Goal: Check status: Check status

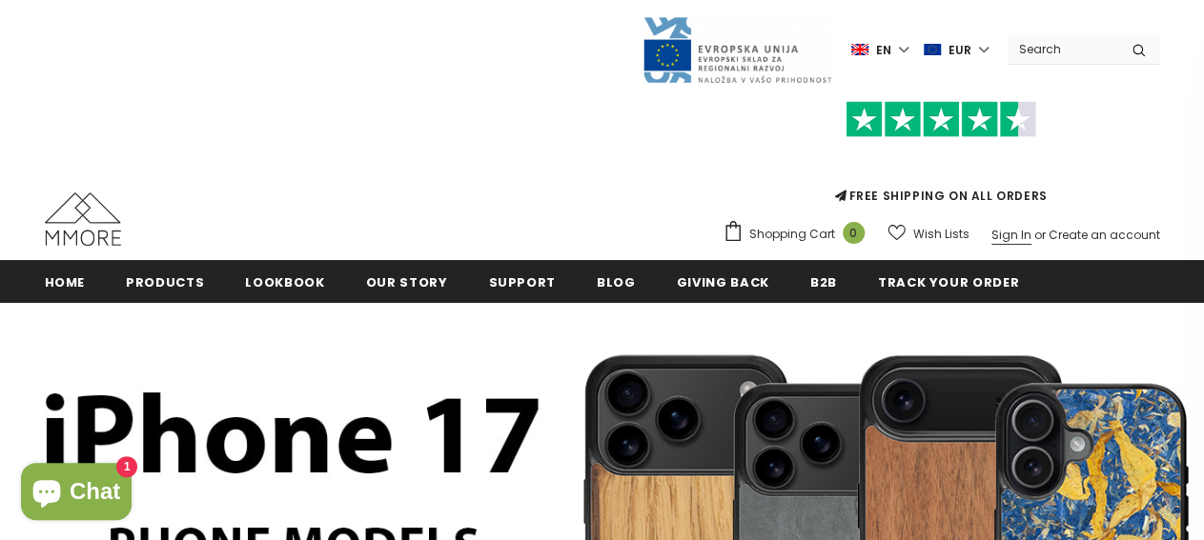
click at [1016, 241] on link "Sign In" at bounding box center [1011, 235] width 40 height 16
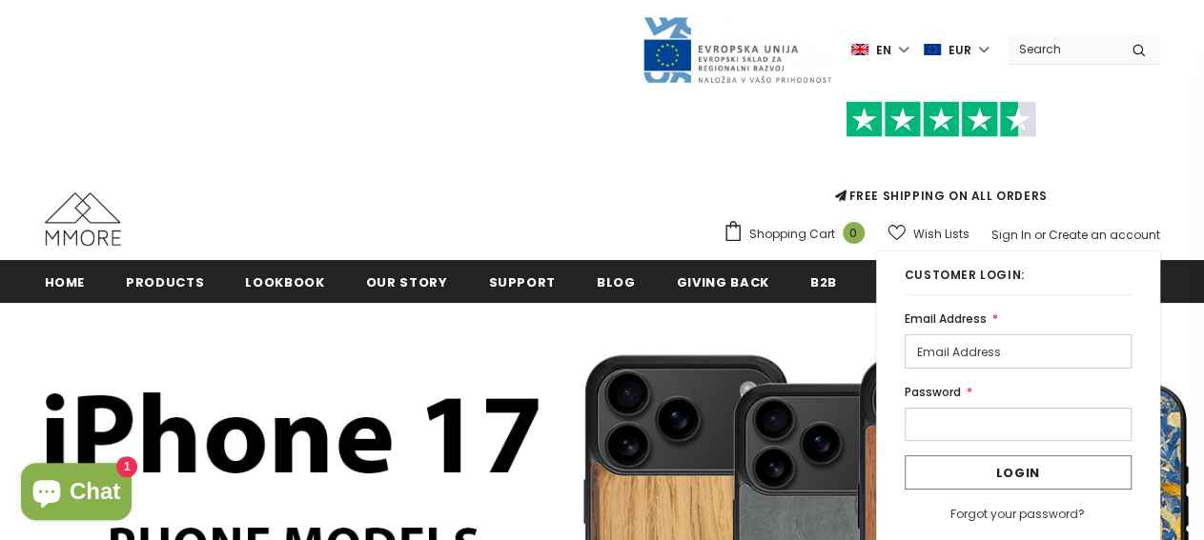
click at [981, 355] on input "email" at bounding box center [1018, 352] width 227 height 34
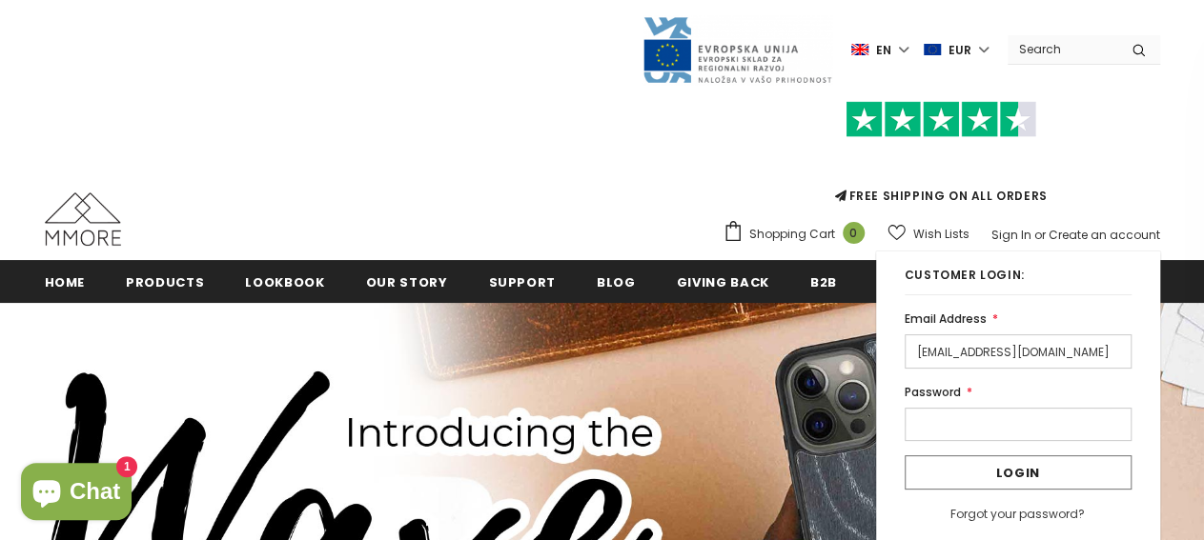
type input "[EMAIL_ADDRESS][DOMAIN_NAME]"
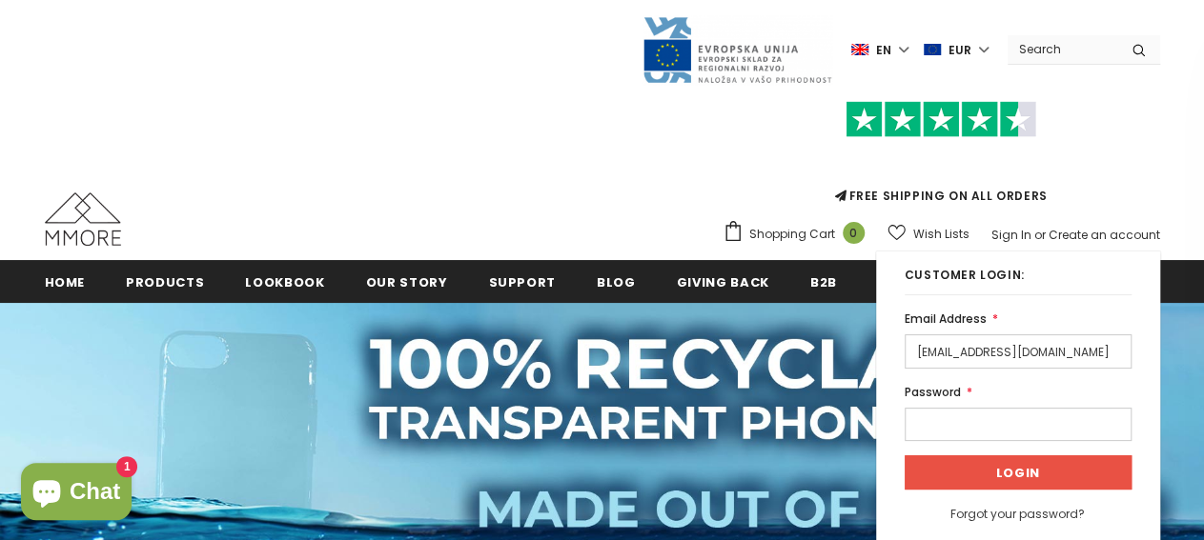
click at [1008, 469] on input "Login" at bounding box center [1018, 473] width 227 height 34
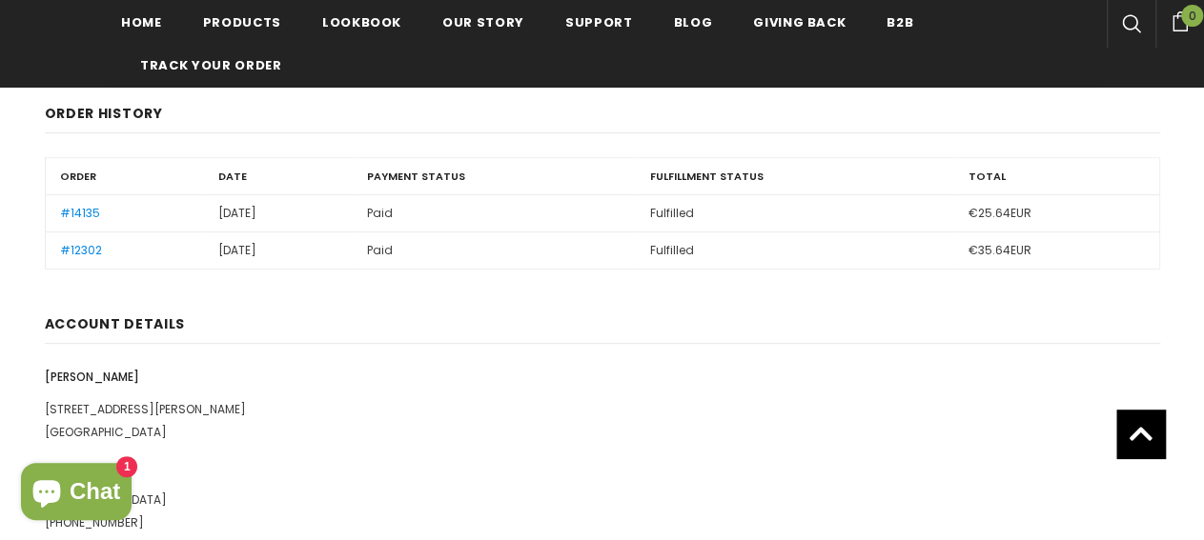
scroll to position [297, 0]
click at [78, 216] on link "#14135" at bounding box center [80, 213] width 40 height 16
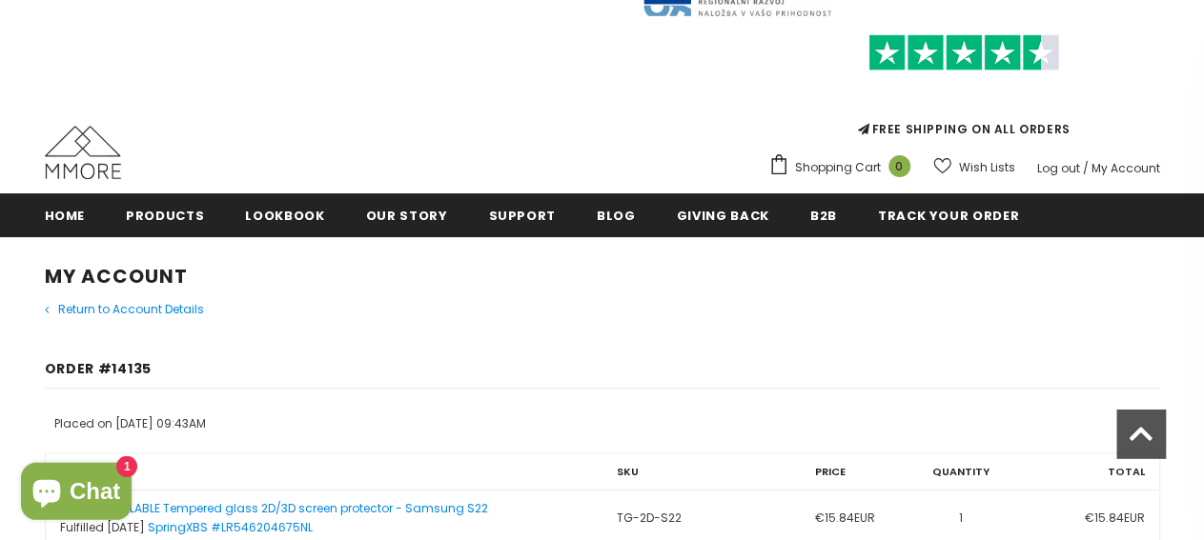
scroll to position [5, 0]
